Goal: Communication & Community: Share content

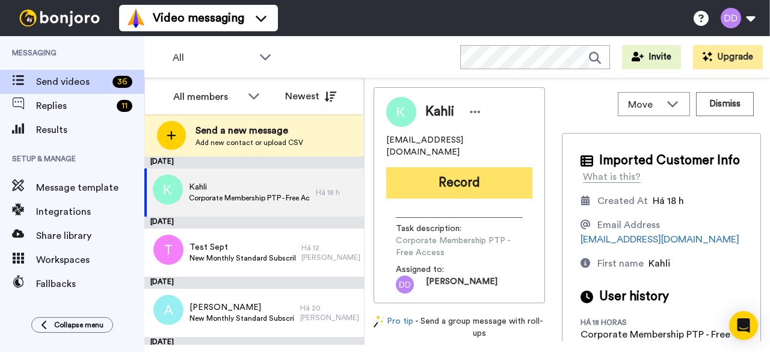
click at [488, 171] on button "Record" at bounding box center [459, 182] width 146 height 31
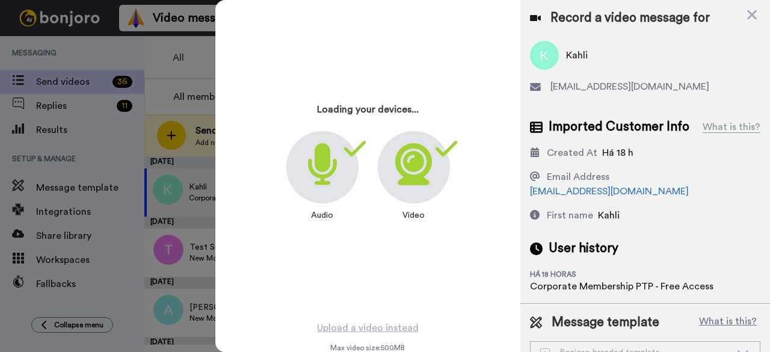
scroll to position [42, 0]
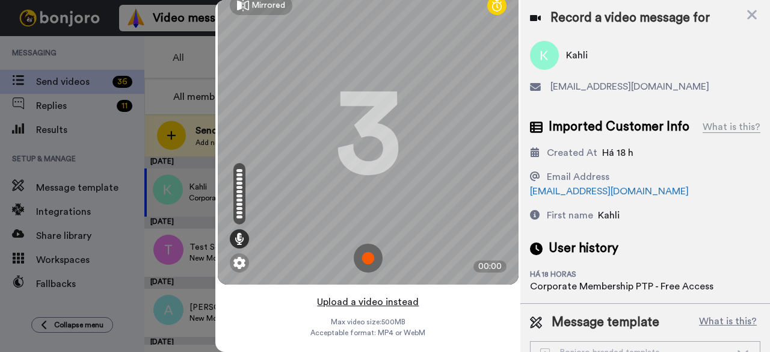
click at [374, 294] on button "Upload a video instead" at bounding box center [367, 302] width 109 height 16
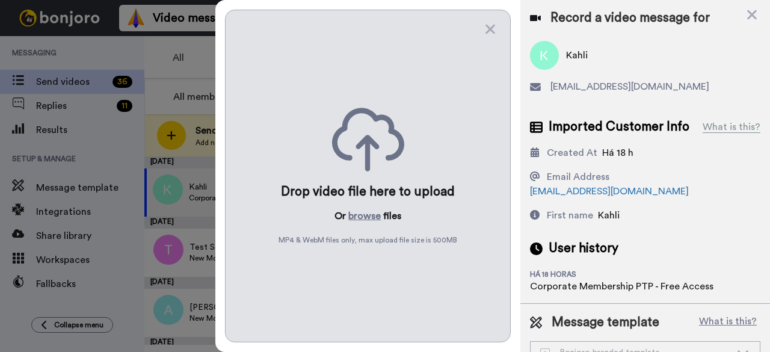
scroll to position [0, 0]
click at [371, 210] on button "browse" at bounding box center [364, 216] width 32 height 14
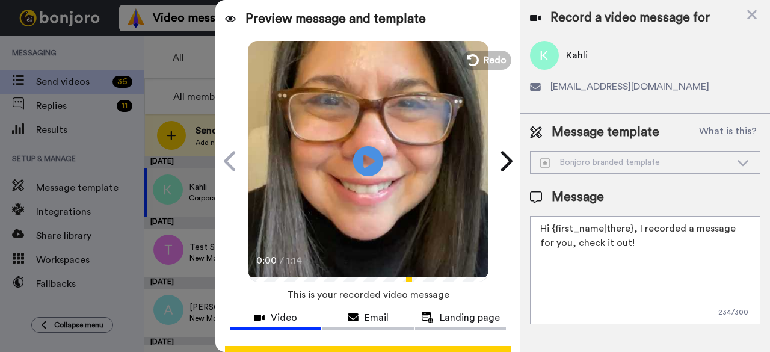
click at [627, 250] on textarea "Hi {first_name|there}, I recorded a message for you, check it out!" at bounding box center [645, 270] width 230 height 108
paste textarea "https://www.facebook.com/groups/expatjourneyprogram"
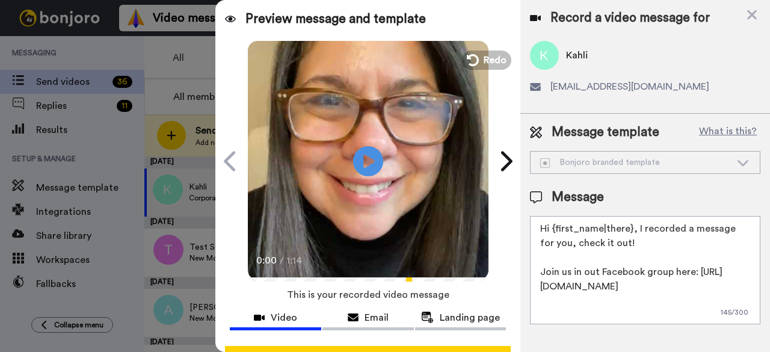
click at [635, 229] on textarea "Hi {first_name|there}, I recorded a message for you, check it out! Join us in o…" at bounding box center [645, 270] width 230 height 108
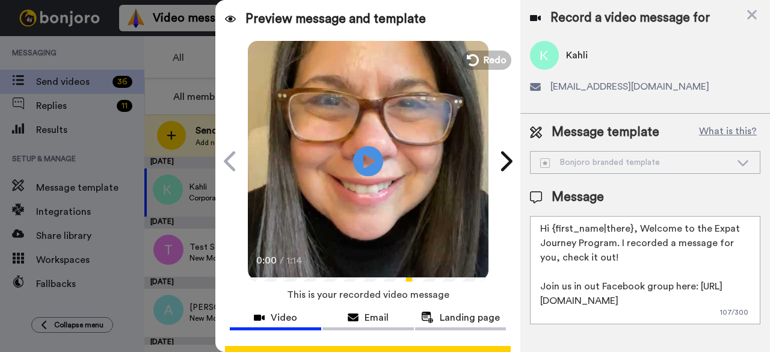
scroll to position [3, 0]
type textarea "Hi {first_name|there}, Welcome to the Expat Journey Program. I recorded a messa…"
click at [764, 191] on div "Message template What is this? Bonjoro branded template Bonjoro branded templat…" at bounding box center [645, 224] width 250 height 220
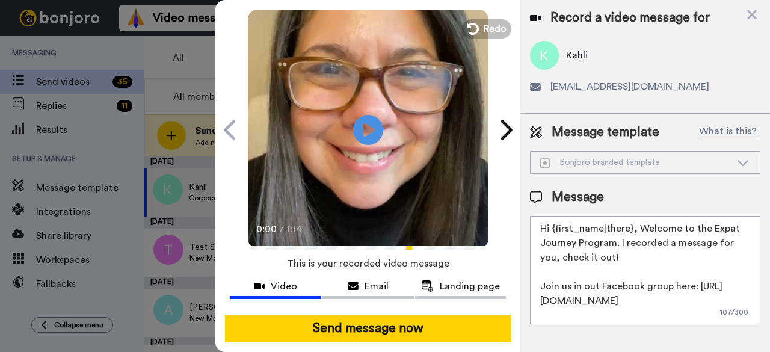
click at [378, 82] on video at bounding box center [368, 128] width 241 height 241
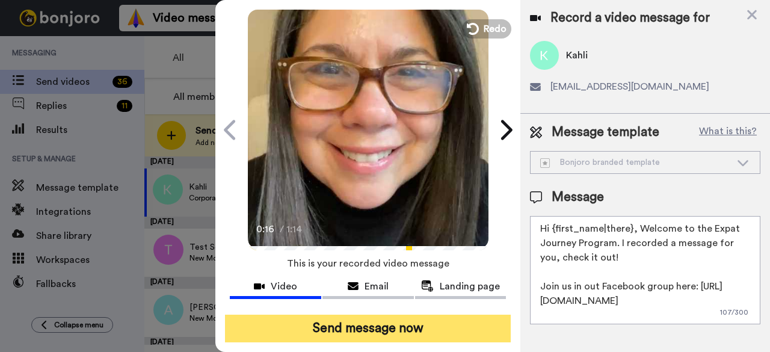
click at [377, 314] on button "Send message now" at bounding box center [368, 328] width 286 height 28
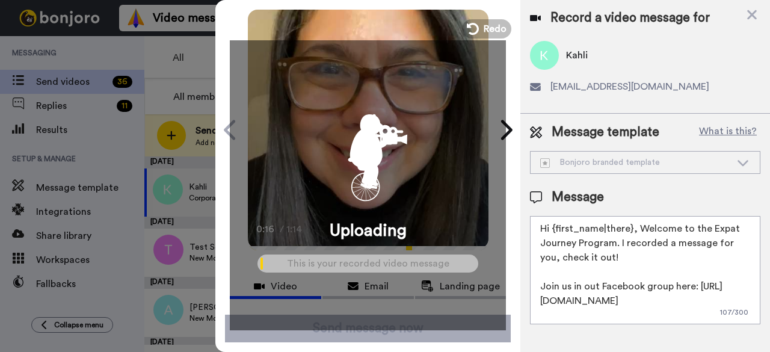
click at [377, 311] on div "Uploading" at bounding box center [368, 185] width 276 height 290
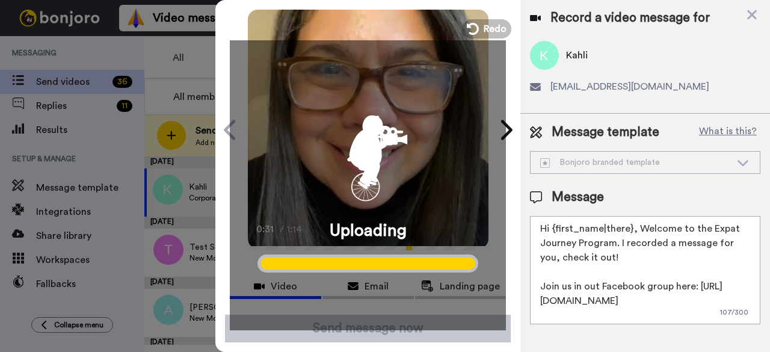
click at [598, 222] on textarea "Hi {first_name|there}, Welcome to the Expat Journey Program. I recorded a messa…" at bounding box center [645, 270] width 230 height 108
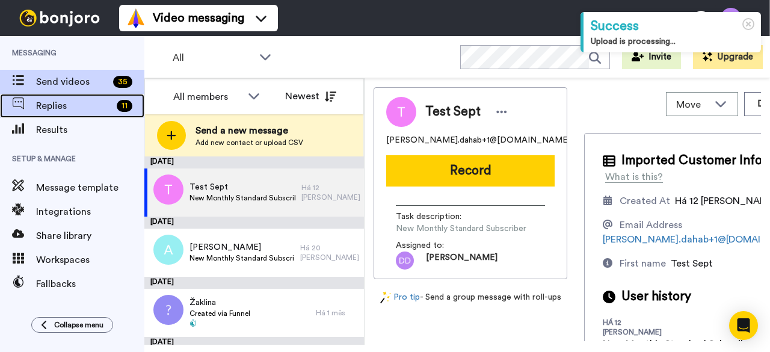
click at [67, 110] on span "Replies" at bounding box center [74, 106] width 76 height 14
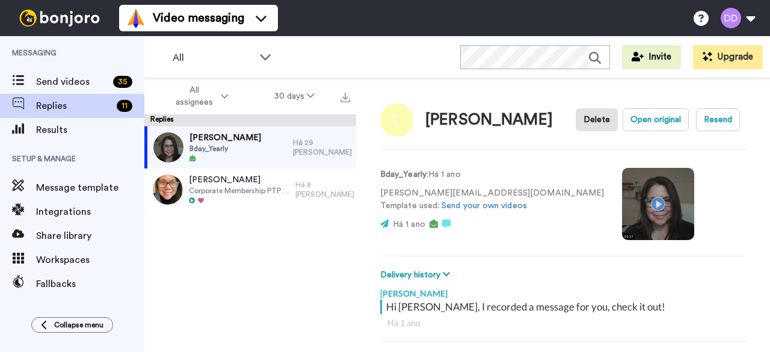
scroll to position [42, 0]
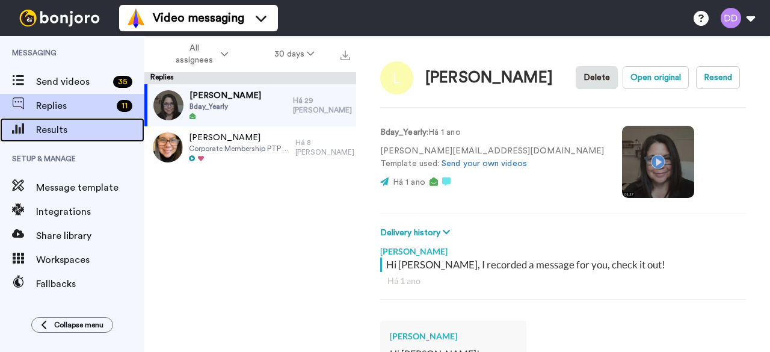
click at [66, 129] on span "Results" at bounding box center [90, 130] width 108 height 14
